Goal: Task Accomplishment & Management: Complete application form

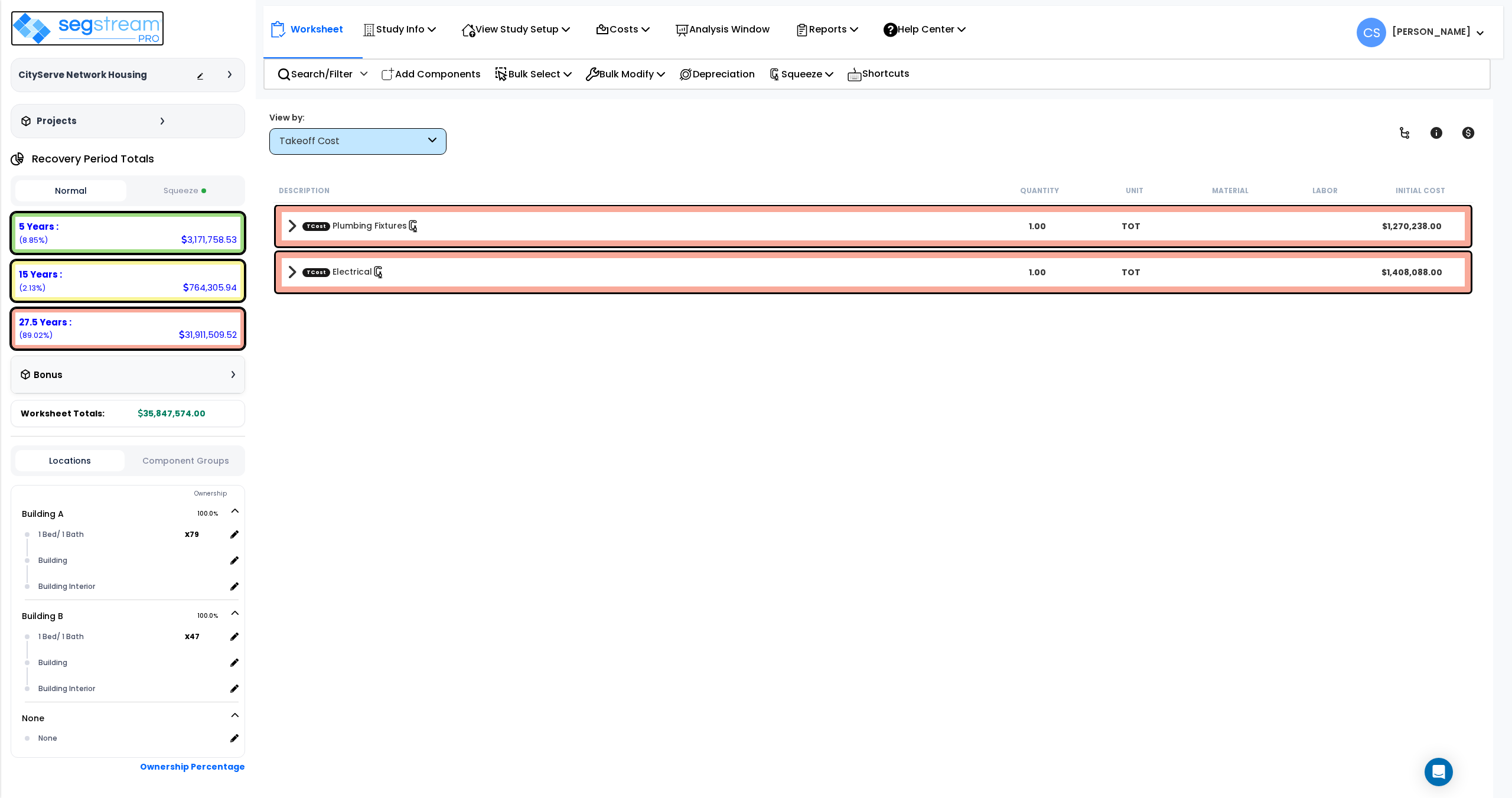
click at [123, 27] on img at bounding box center [87, 28] width 153 height 35
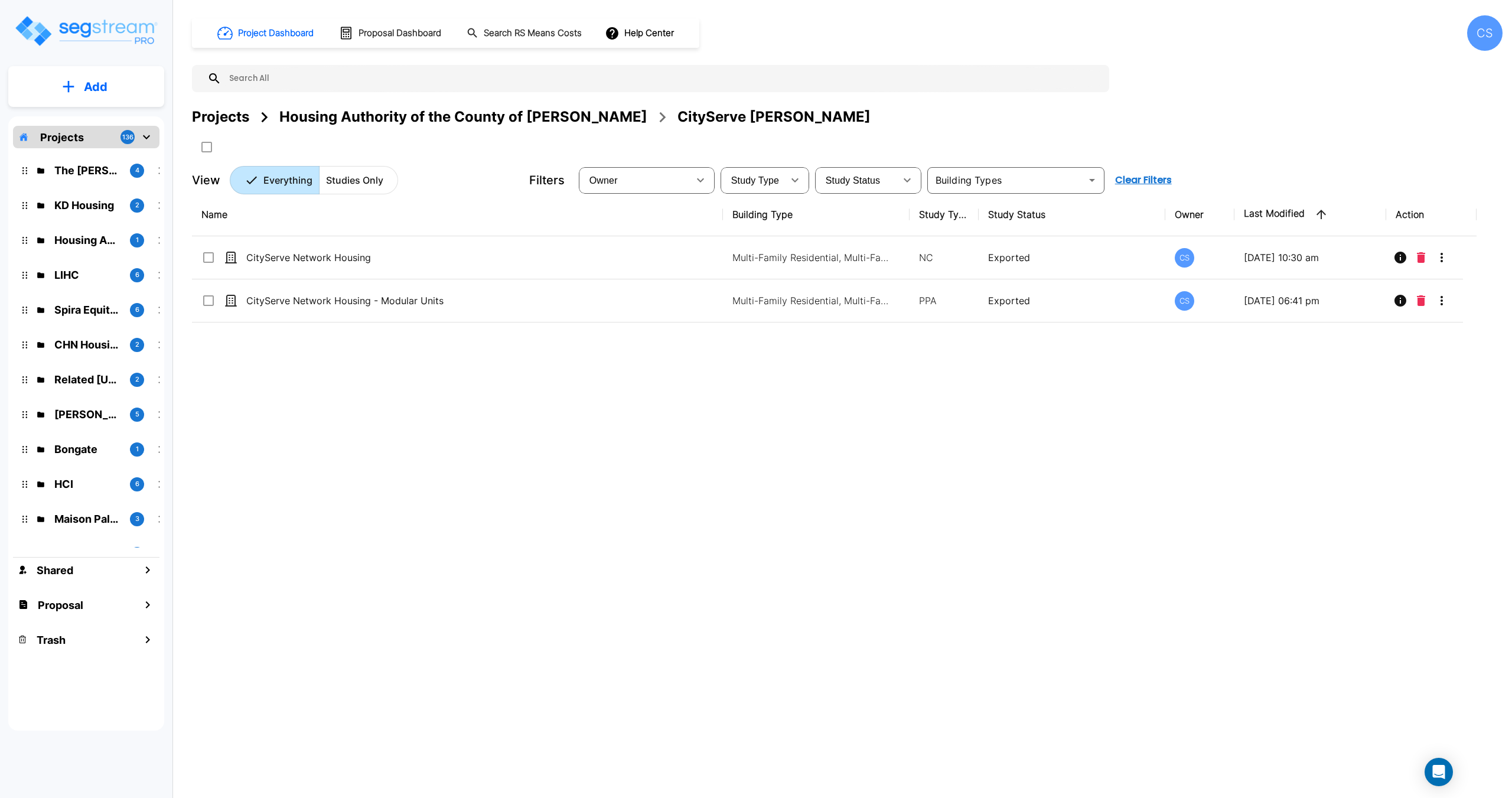
click at [244, 121] on div "Projects" at bounding box center [220, 117] width 57 height 21
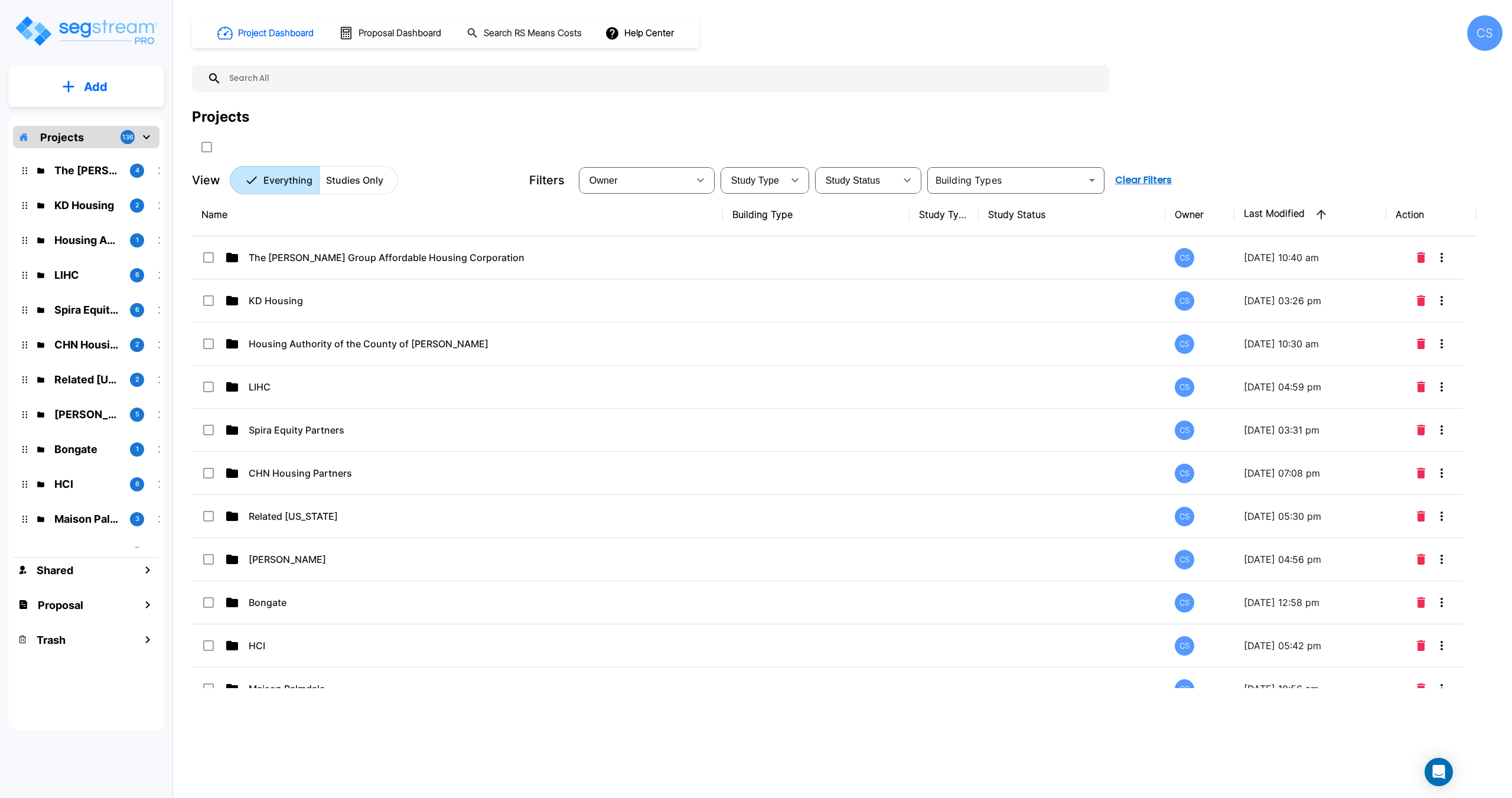
click at [90, 79] on p "Add" at bounding box center [95, 86] width 24 height 18
click at [105, 126] on p "Add Folder" at bounding box center [92, 119] width 48 height 15
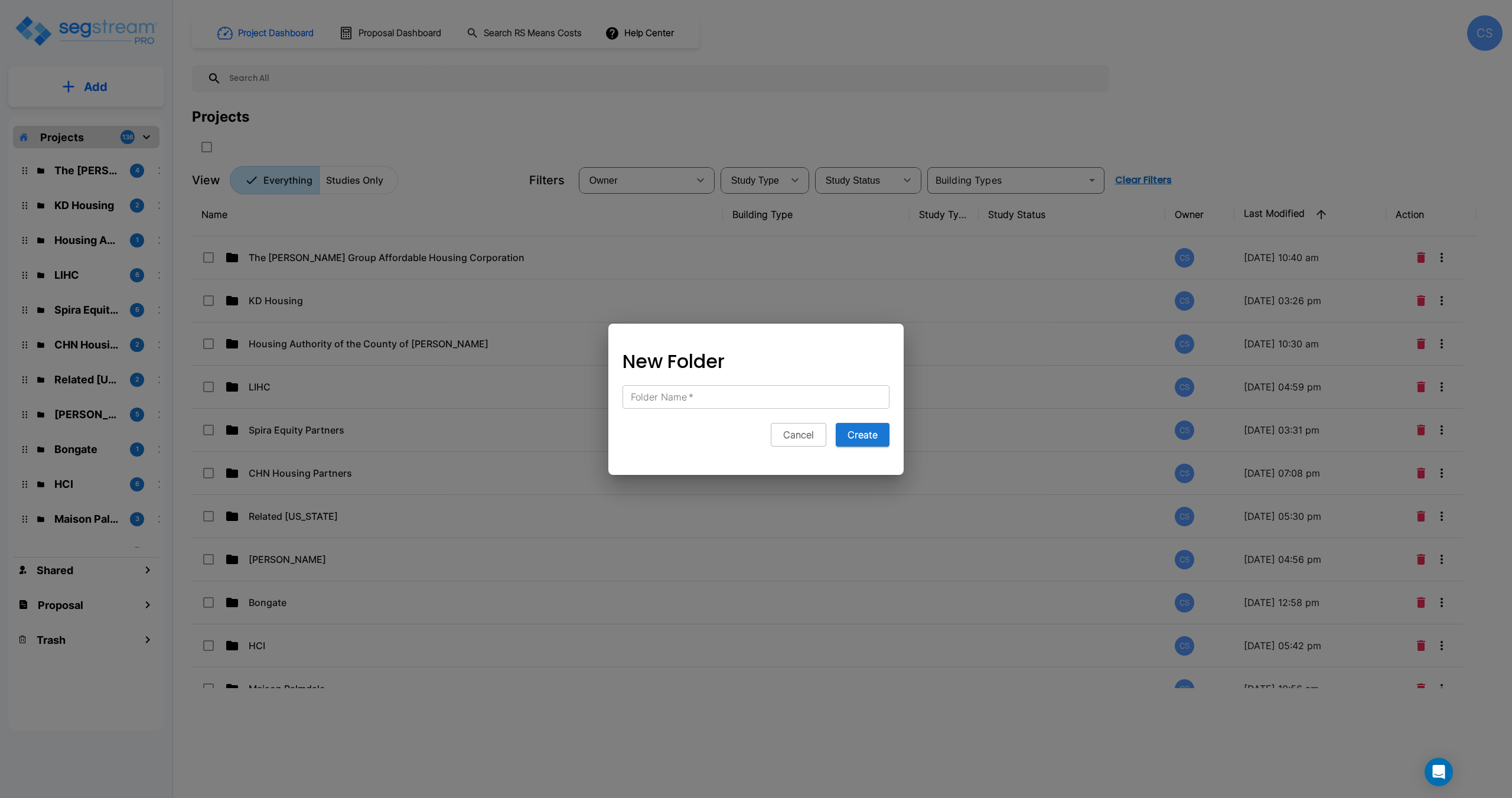
click at [671, 409] on div "New Folder Folder Name   * Folder Name   * Cancel Create" at bounding box center [755, 404] width 296 height 142
click at [676, 399] on input "Folder Name   *" at bounding box center [756, 396] width 267 height 24
paste input "Schuyler Hewes"
type input "Schuyler Hewes"
click at [864, 435] on button "Create" at bounding box center [862, 435] width 53 height 24
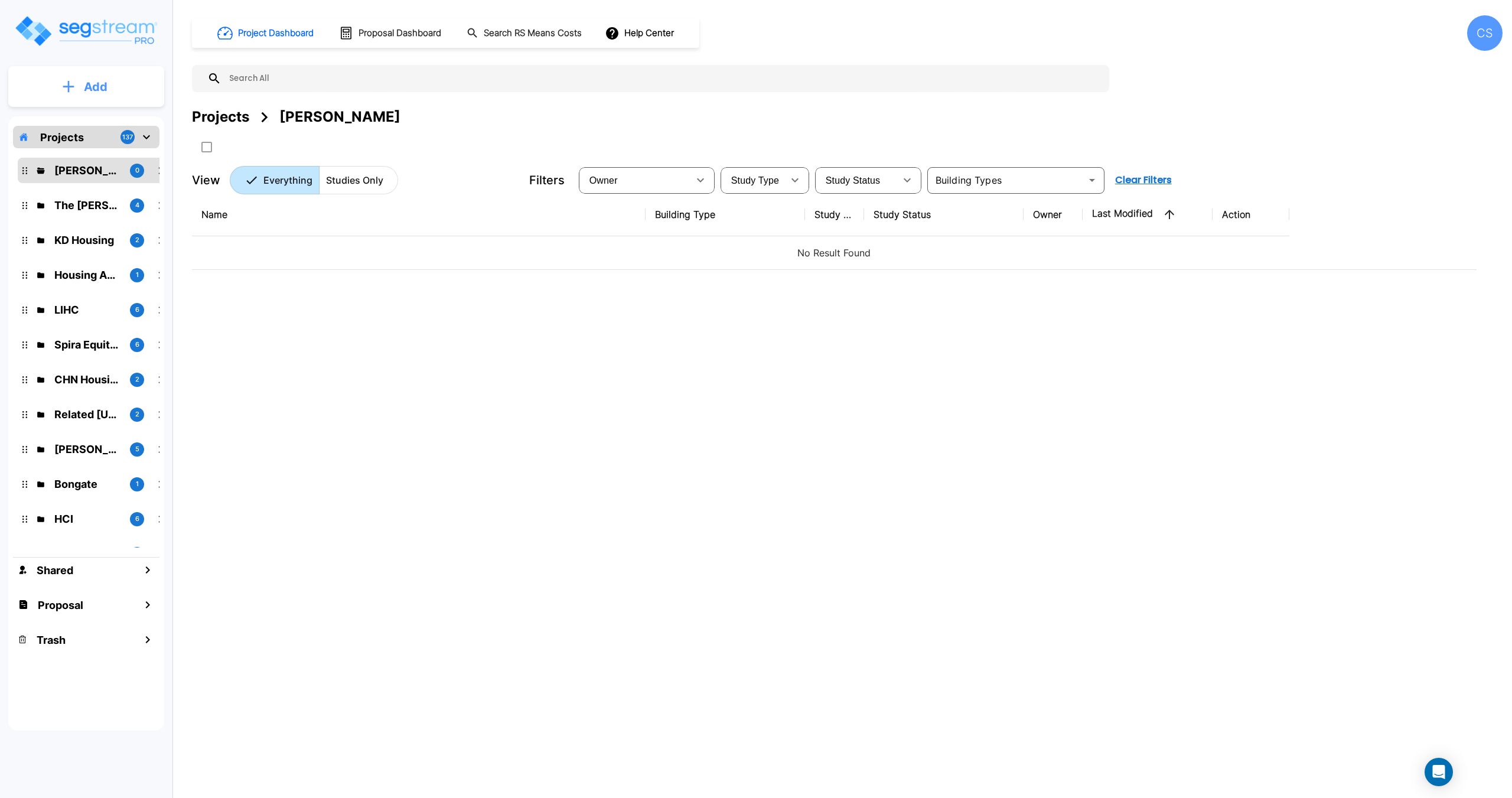
click at [82, 93] on button "Add" at bounding box center [86, 86] width 156 height 34
click at [95, 116] on p "Add Folder" at bounding box center [92, 119] width 48 height 15
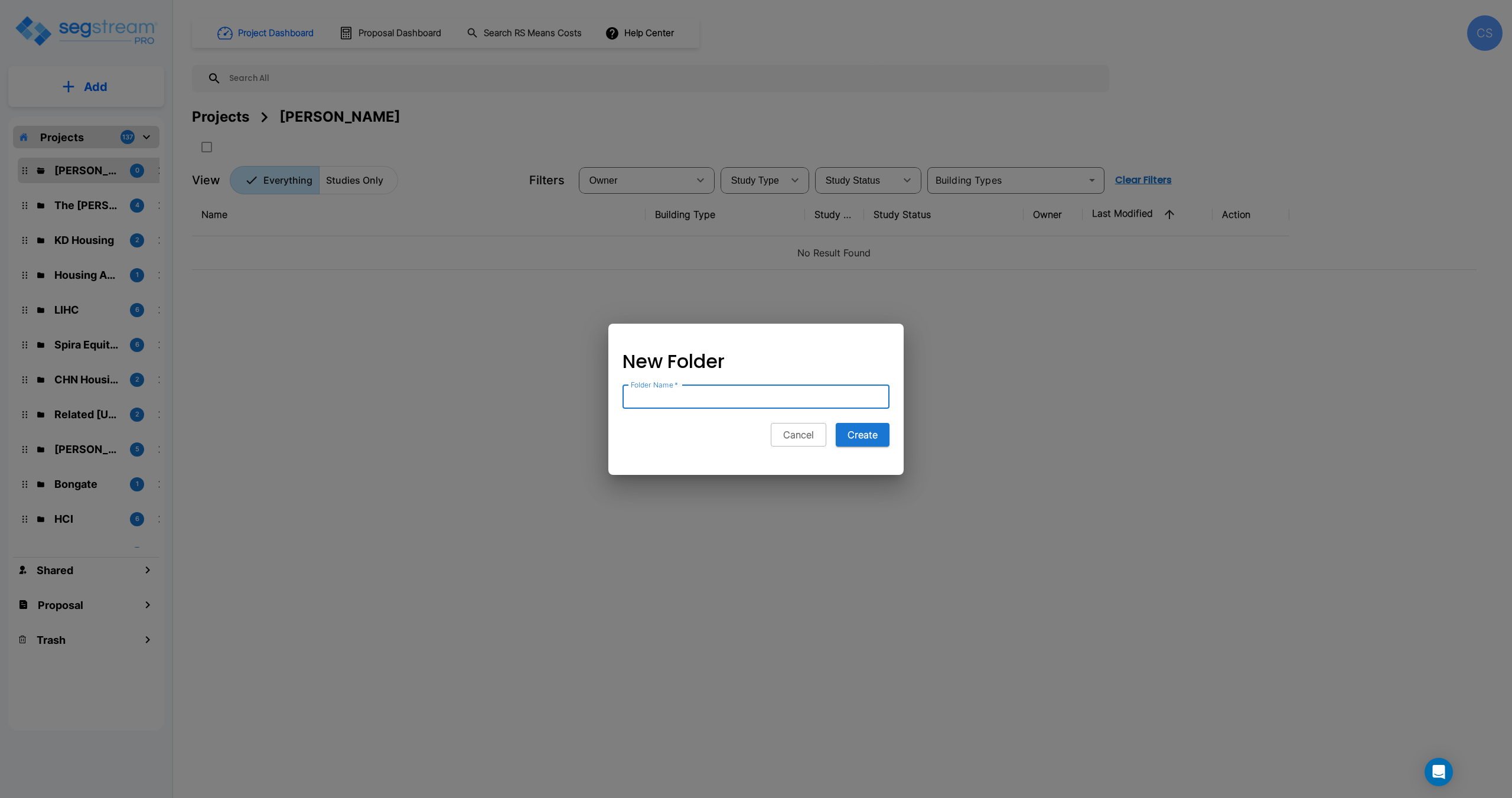
click at [674, 392] on input "Folder Name   *" at bounding box center [756, 396] width 267 height 24
paste input "Colorado property"
type input "Colorado property"
click at [867, 429] on button "Create" at bounding box center [862, 435] width 53 height 24
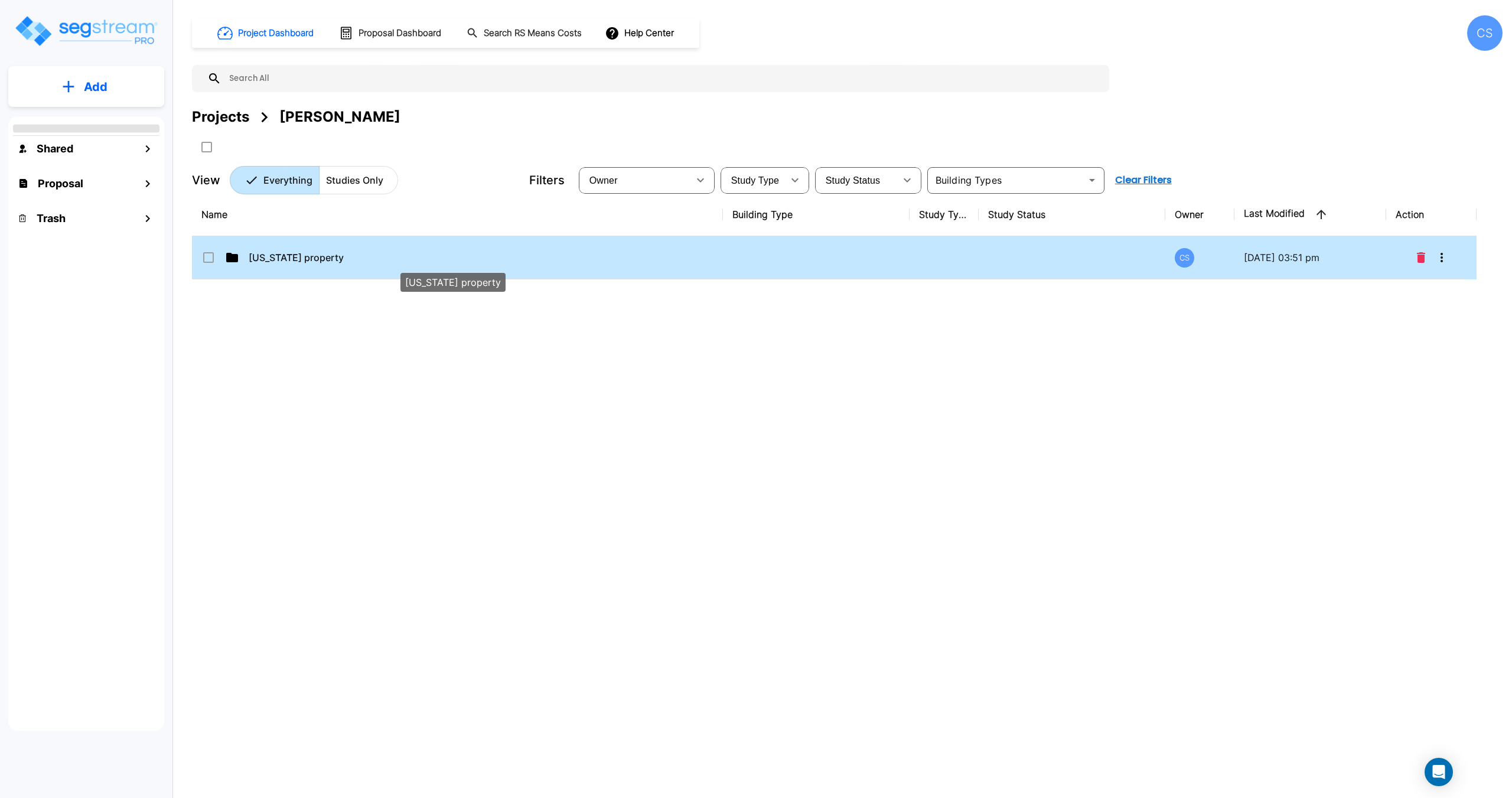
click at [283, 250] on p "Colorado property" at bounding box center [446, 257] width 395 height 15
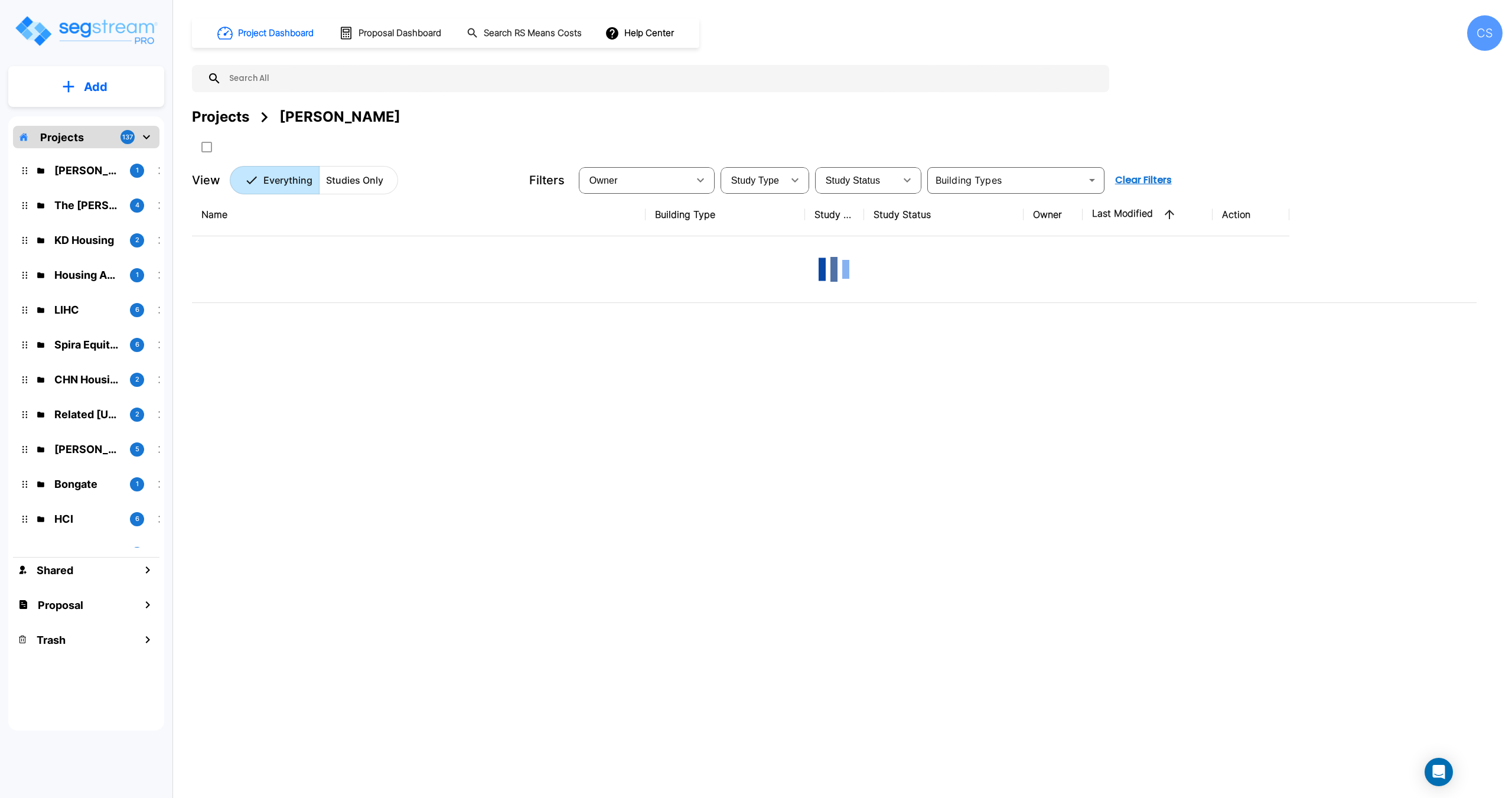
click at [72, 89] on icon "mailbox folders" at bounding box center [68, 86] width 11 height 12
click at [98, 147] on p "Add Study" at bounding box center [93, 153] width 47 height 15
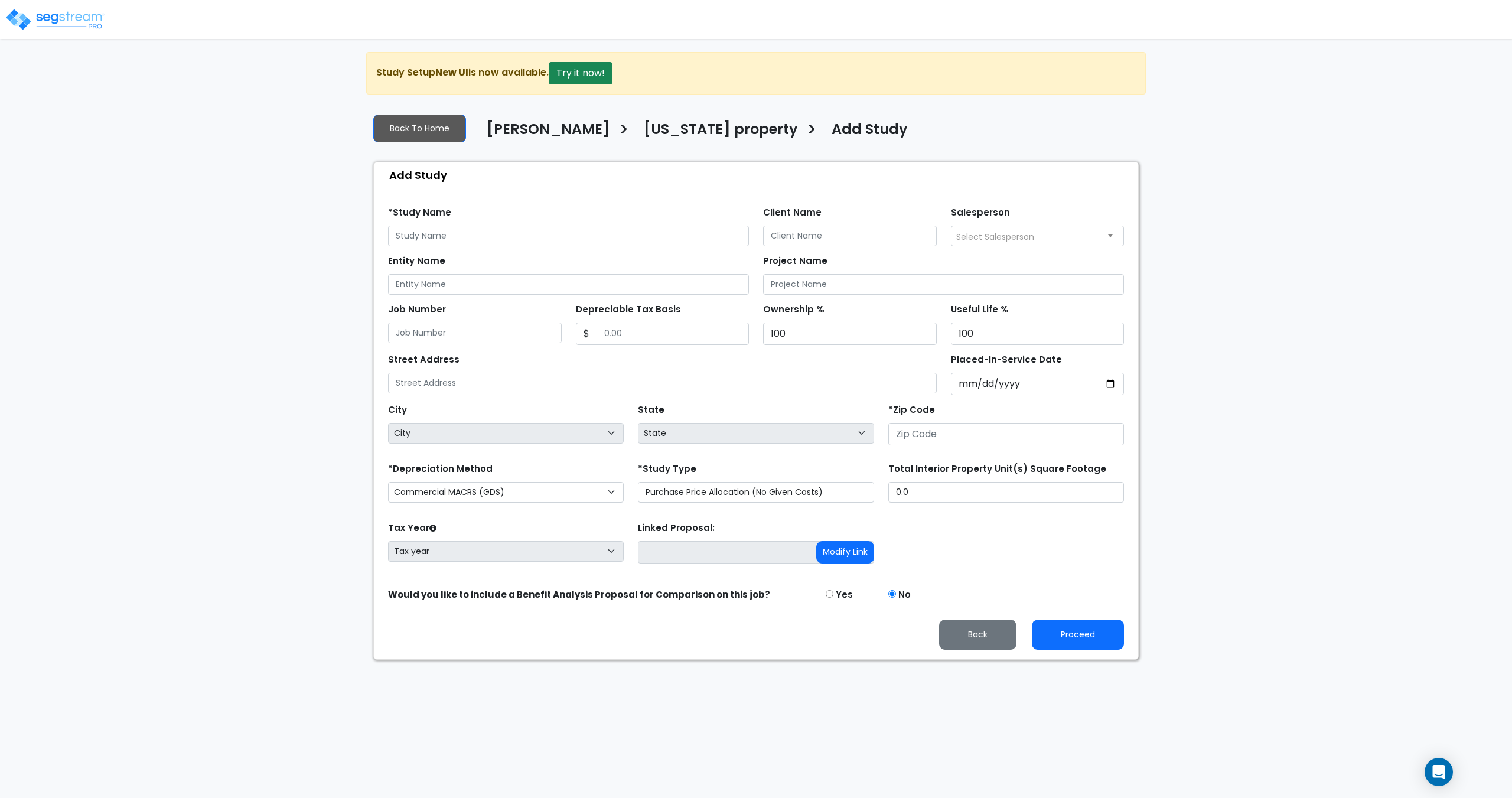
click at [490, 225] on div "*Study Name" at bounding box center [568, 225] width 360 height 43
click at [483, 236] on input "text" at bounding box center [568, 235] width 360 height 21
click at [493, 499] on select "Commercial MACRS (GDS) Commercial MACRS (GDS) Extended Commercial MACRS (ADS) C…" at bounding box center [506, 492] width 236 height 21
click at [501, 484] on select "Commercial MACRS (GDS) Commercial MACRS (GDS) Extended Commercial MACRS (ADS) C…" at bounding box center [506, 492] width 236 height 21
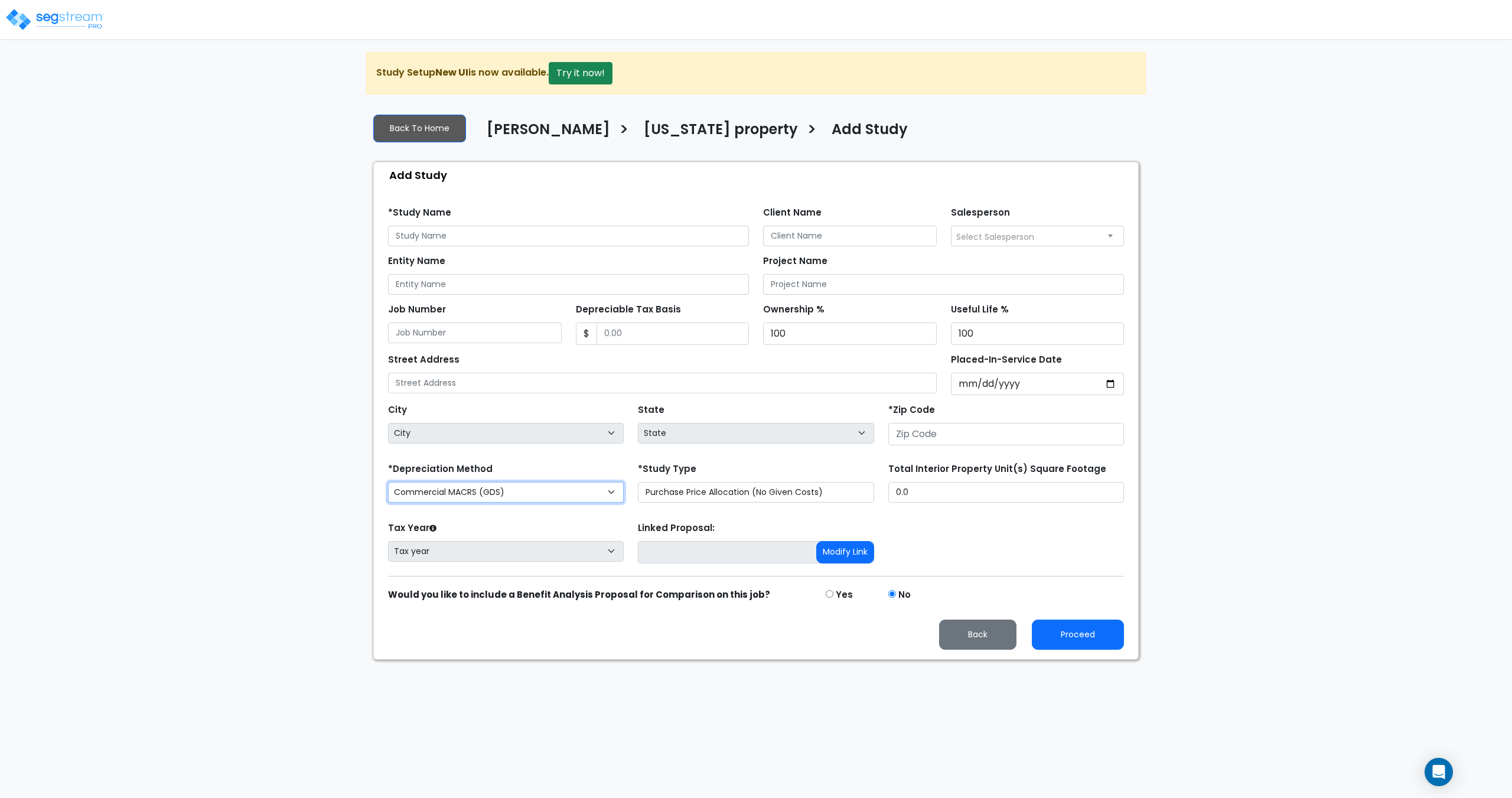
select select "CRM(_8"
click at [710, 498] on select "Purchase Price Allocation (No Given Costs) New Construction / Reno / TI's (Give…" at bounding box center [755, 492] width 236 height 21
click at [638, 482] on select "Purchase Price Allocation (No Given Costs) New Construction / Reno / TI's (Give…" at bounding box center [755, 492] width 236 height 21
click at [423, 234] on input "text" at bounding box center [568, 235] width 360 height 21
click at [515, 245] on input "text" at bounding box center [568, 235] width 360 height 21
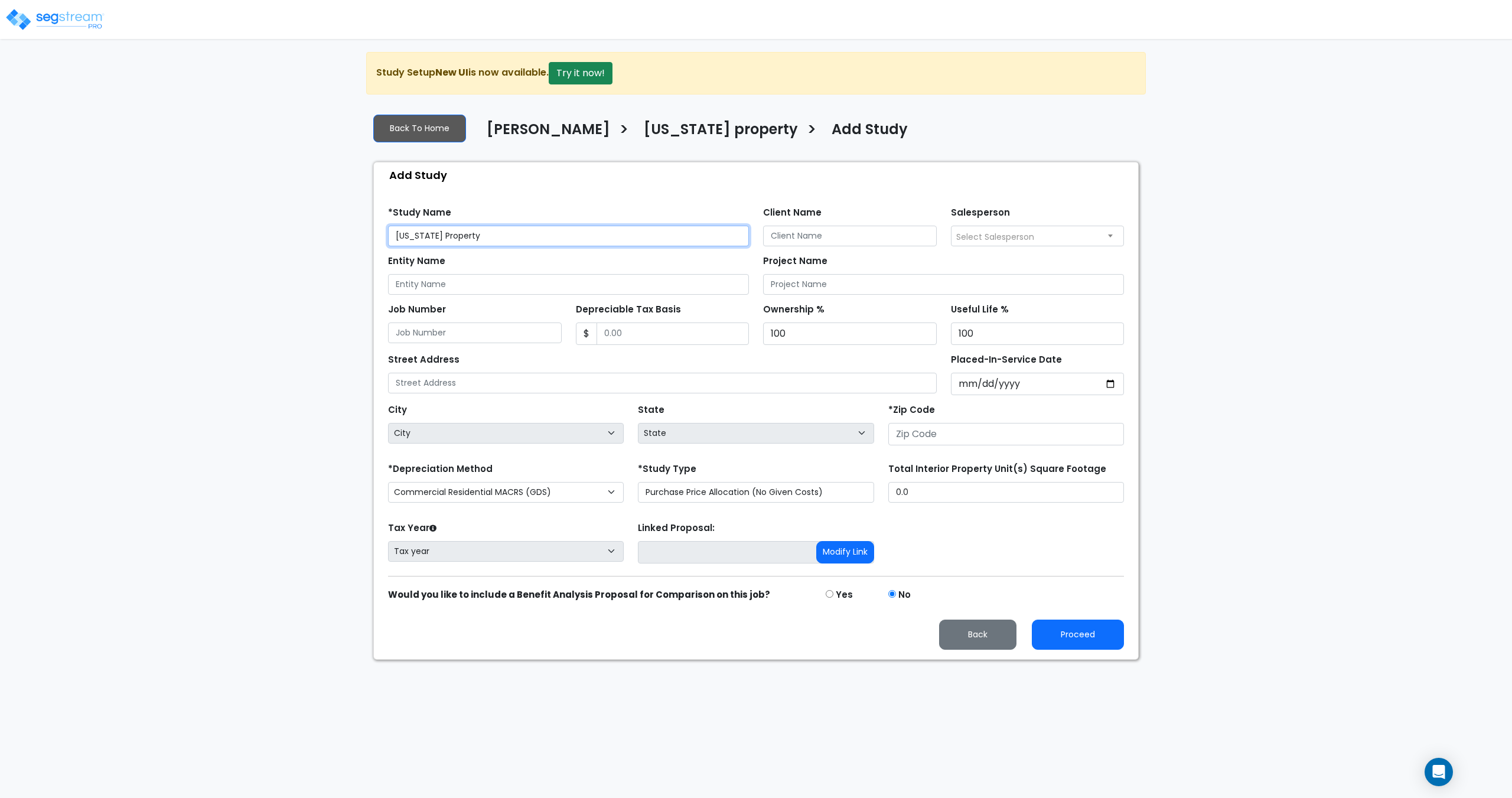
type input "Colorado Property"
click at [929, 441] on input "number" at bounding box center [1006, 434] width 236 height 22
click at [967, 382] on input "Placed-In-Service Date" at bounding box center [1037, 383] width 173 height 22
click at [986, 382] on input "Placed-In-Service Date" at bounding box center [1037, 383] width 173 height 22
click at [981, 384] on input "Placed-In-Service Date" at bounding box center [1037, 383] width 173 height 22
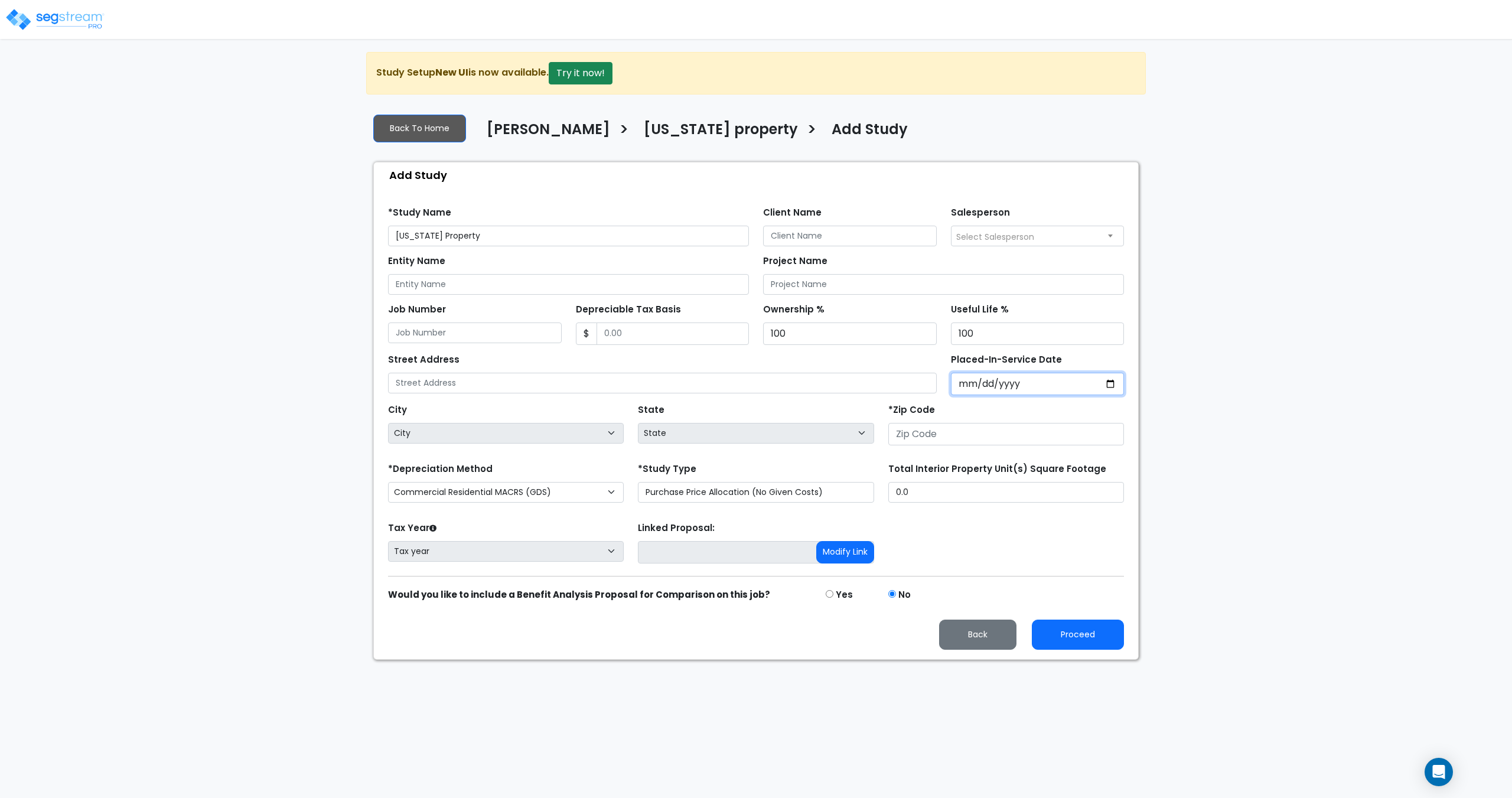
click at [996, 382] on input "Placed-In-Service Date" at bounding box center [1037, 383] width 173 height 22
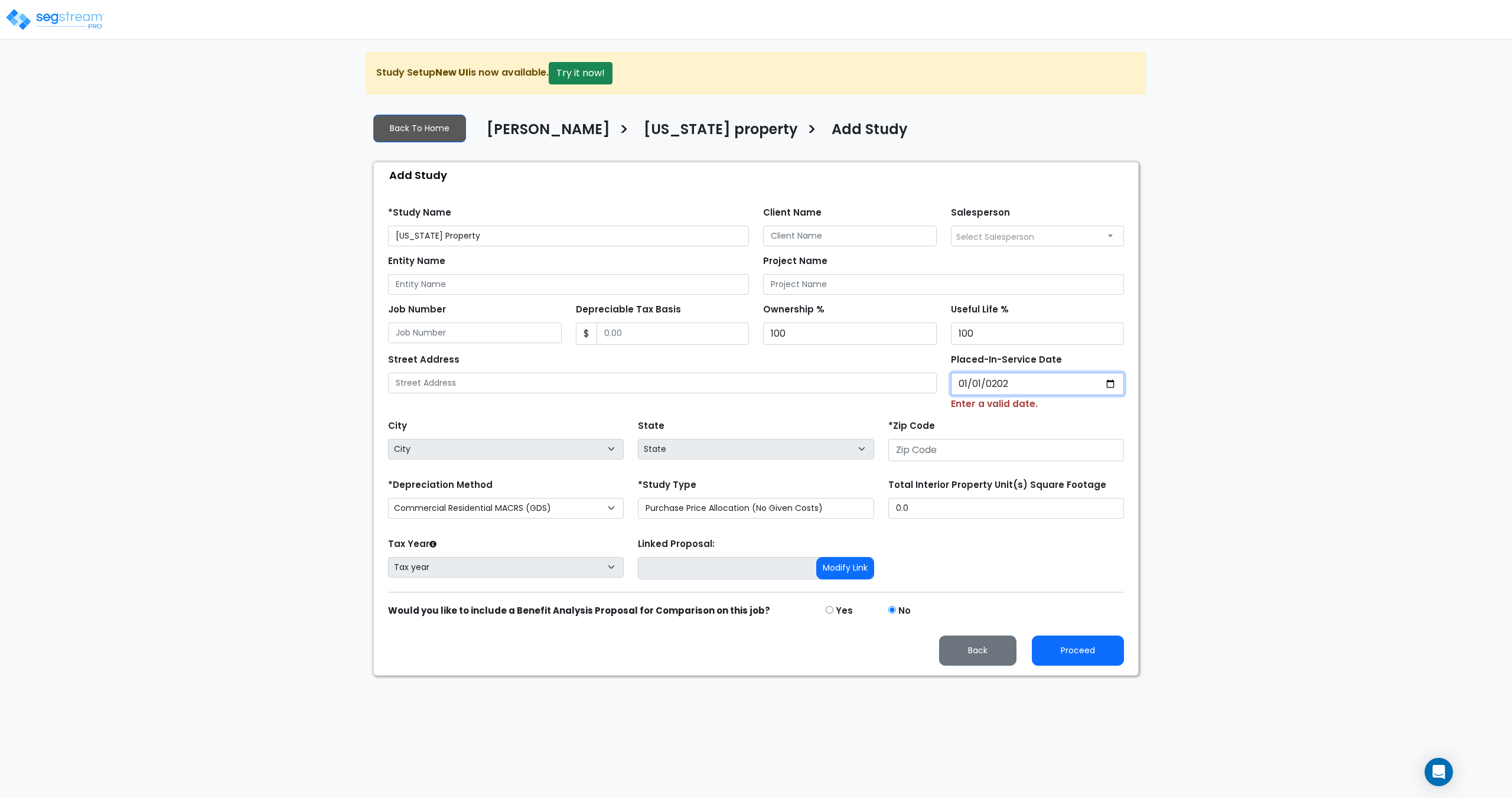
type input "[DATE]"
select select "2025"
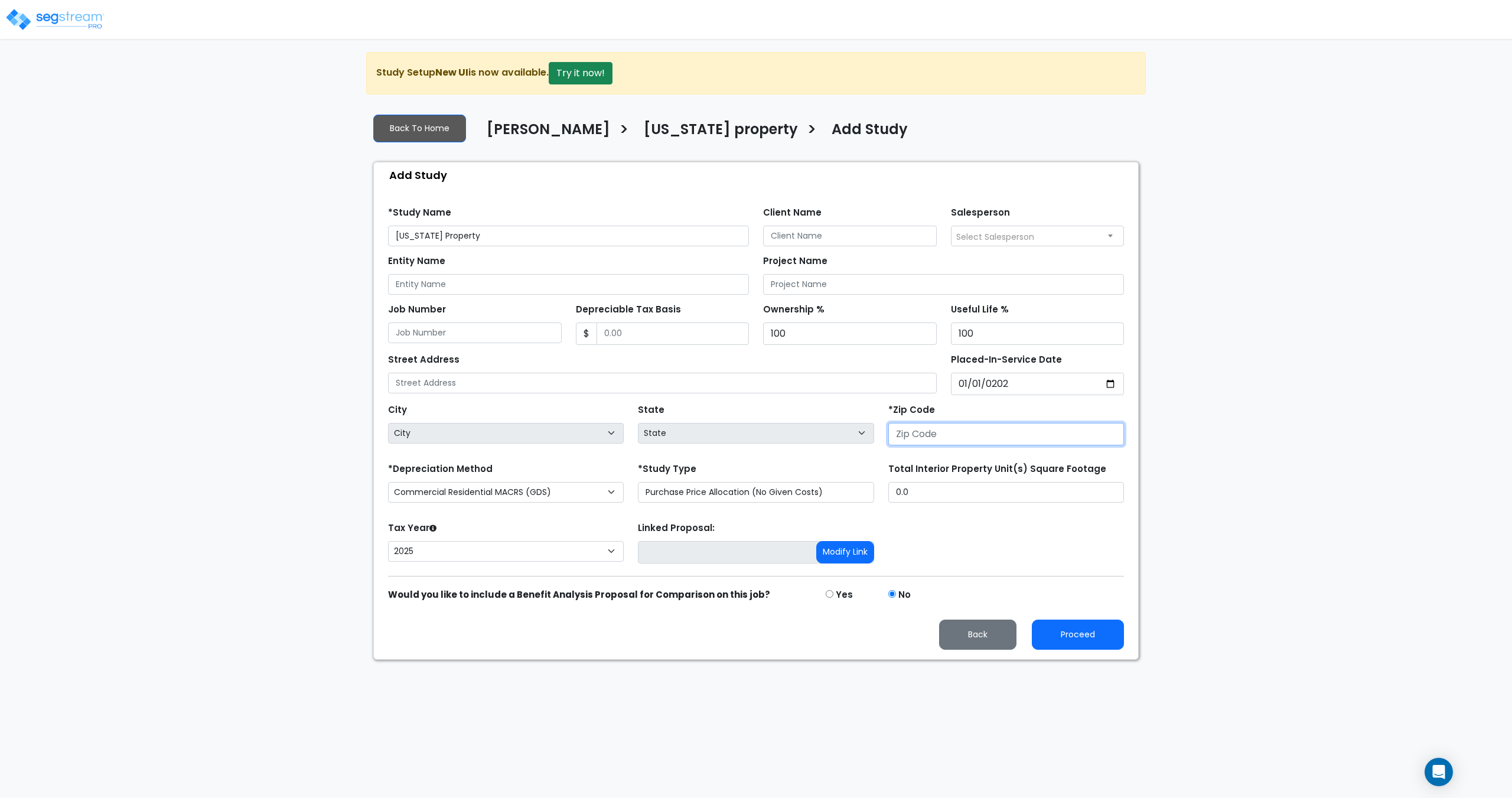
click at [942, 435] on input "number" at bounding box center [1006, 434] width 236 height 22
select select "National Average"
click at [970, 439] on input "number" at bounding box center [1006, 434] width 236 height 22
type input "816"
select select "CO"
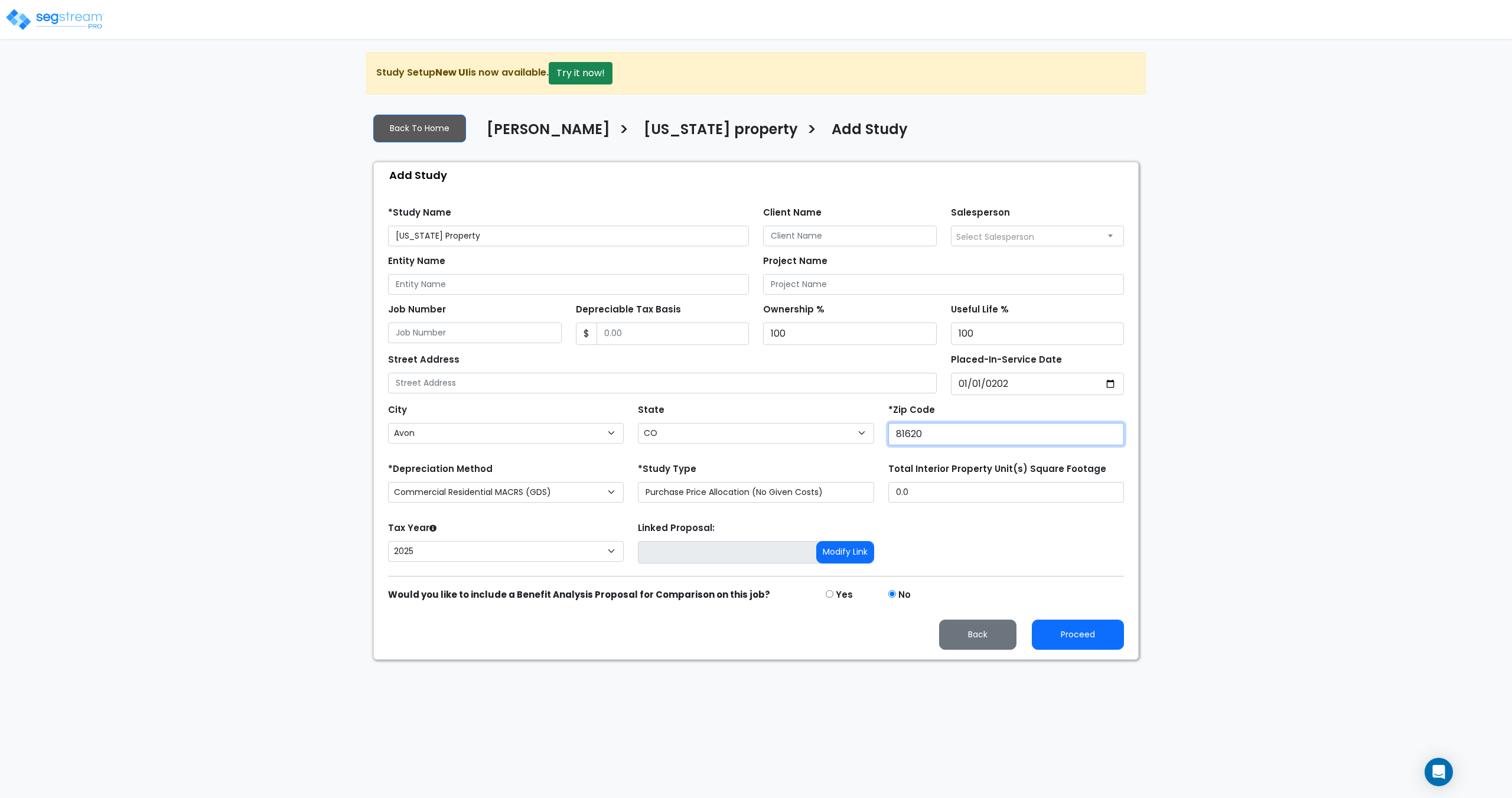
type input "81620"
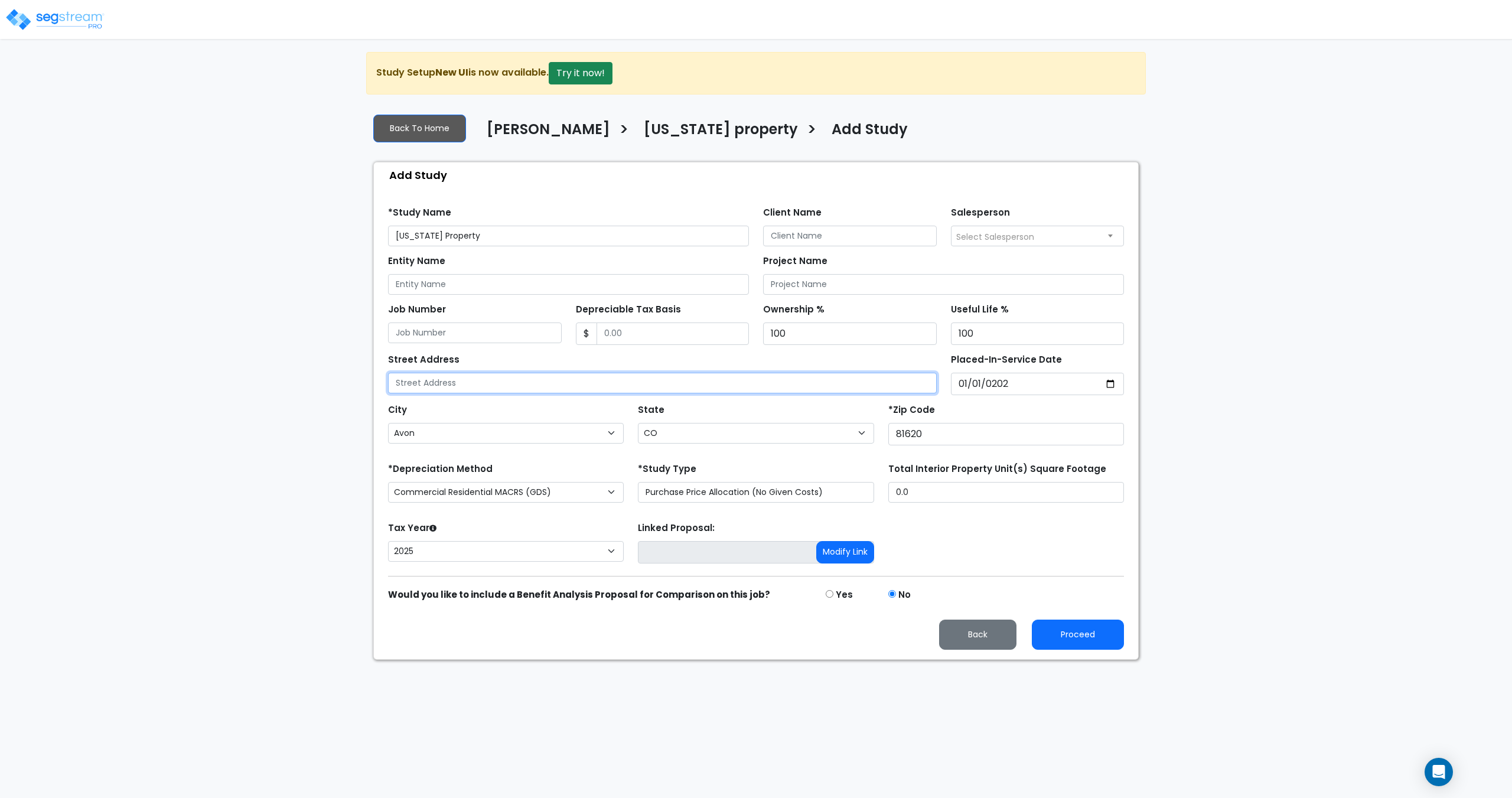
click at [586, 379] on input "text" at bounding box center [662, 383] width 548 height 21
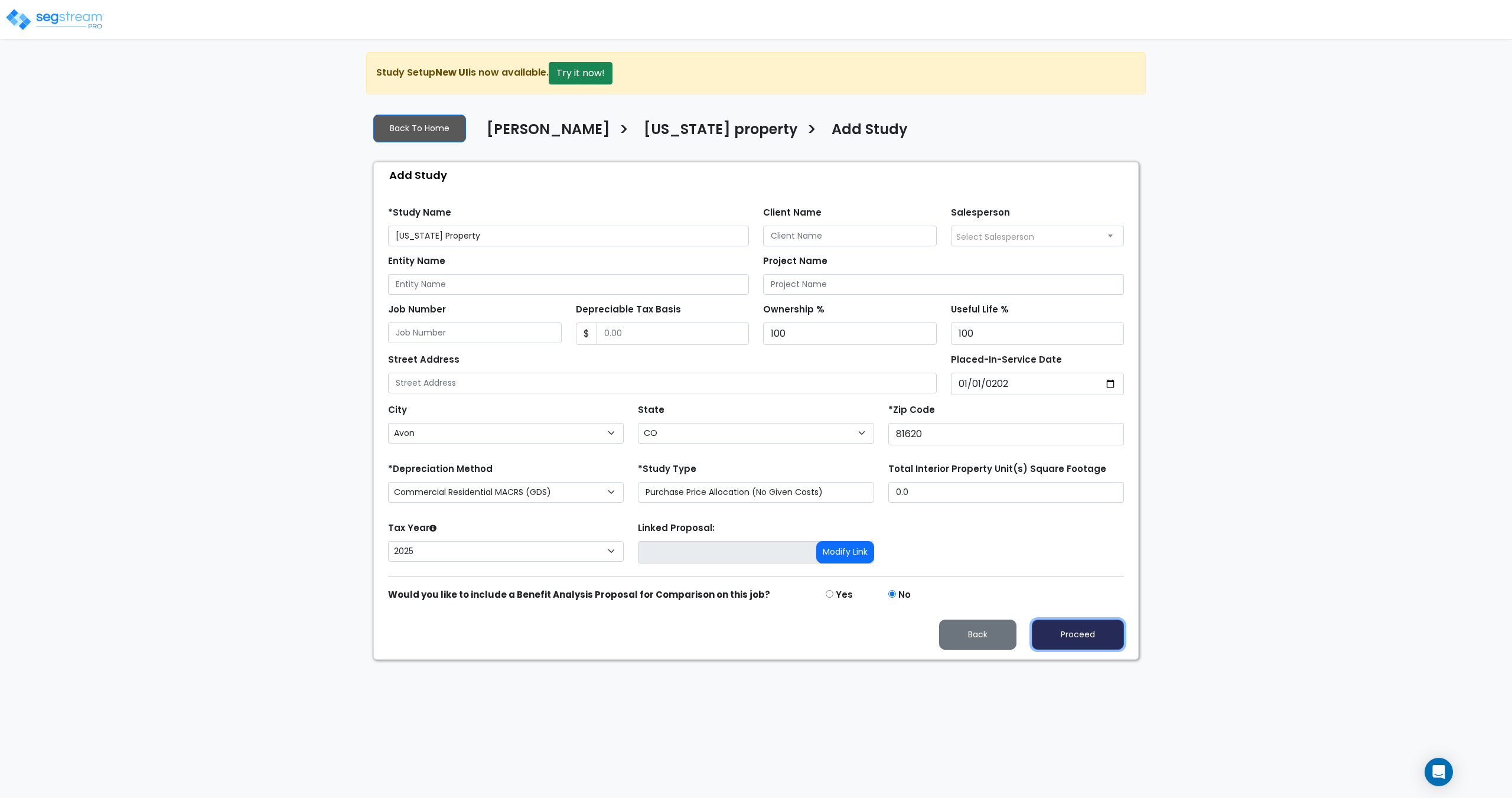
click at [1071, 632] on button "Proceed" at bounding box center [1077, 634] width 92 height 30
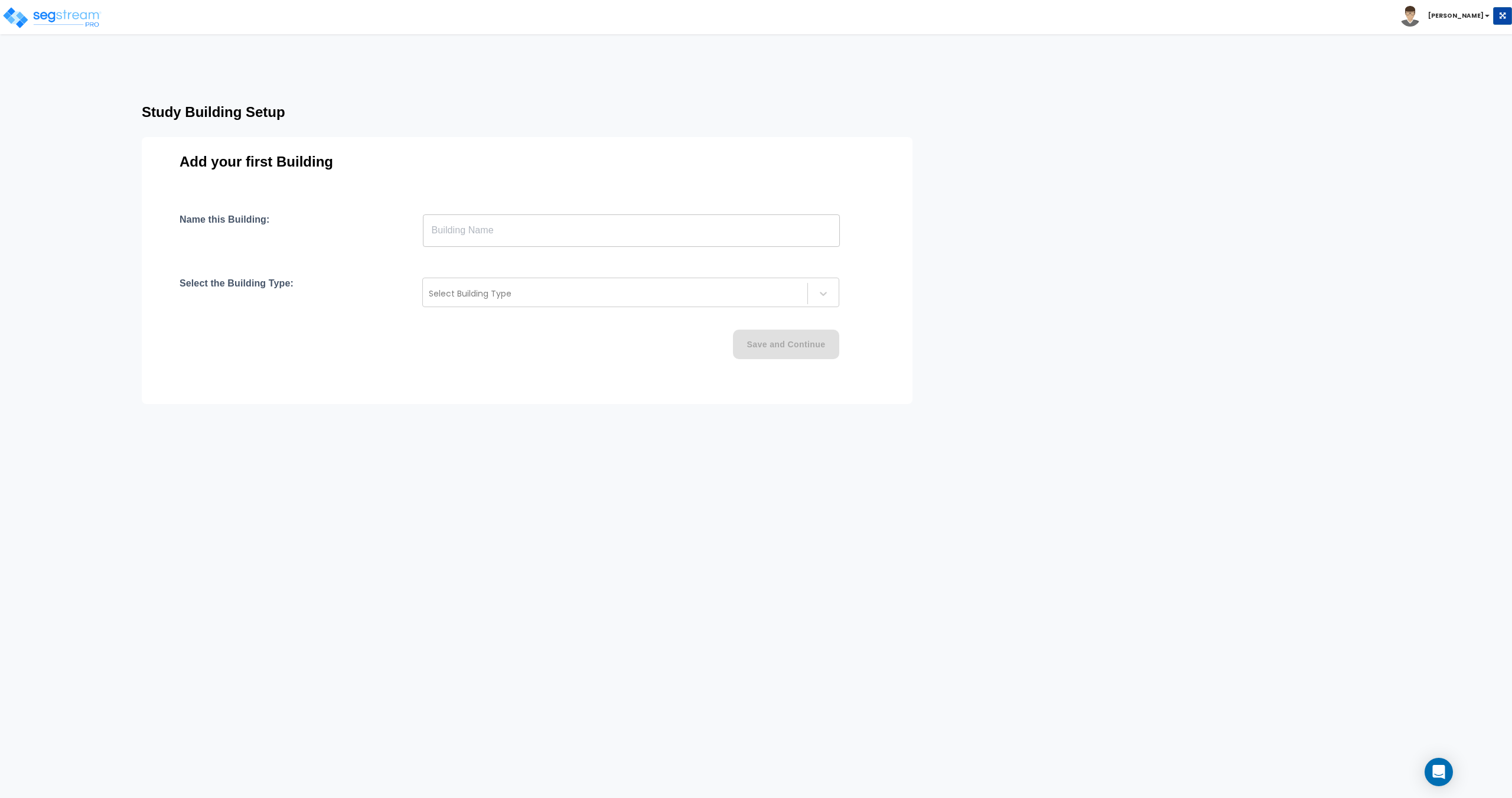
click at [512, 251] on div "Name this Building: ​ Select the Building Type: Select Building Type Save and C…" at bounding box center [527, 300] width 695 height 173
click at [517, 236] on input "text" at bounding box center [632, 230] width 417 height 33
